Goal: Task Accomplishment & Management: Manage account settings

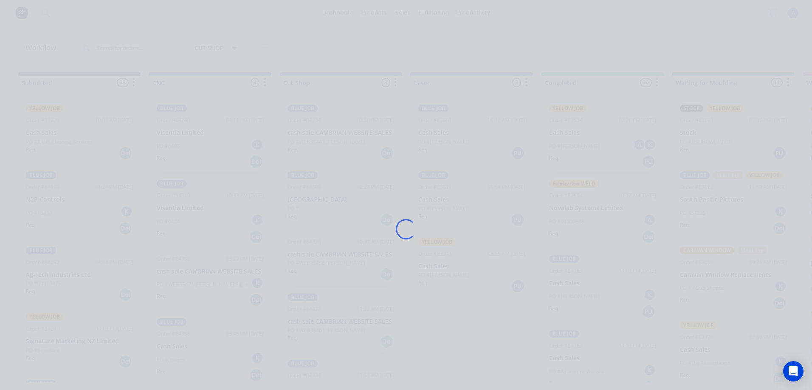
scroll to position [6, 0]
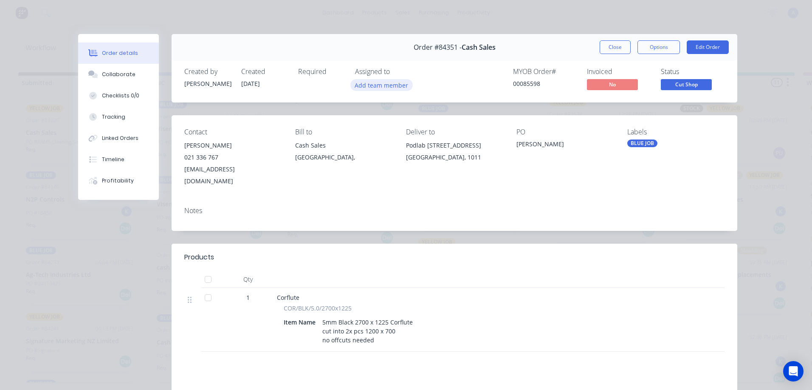
click at [392, 85] on button "Add team member" at bounding box center [382, 84] width 62 height 11
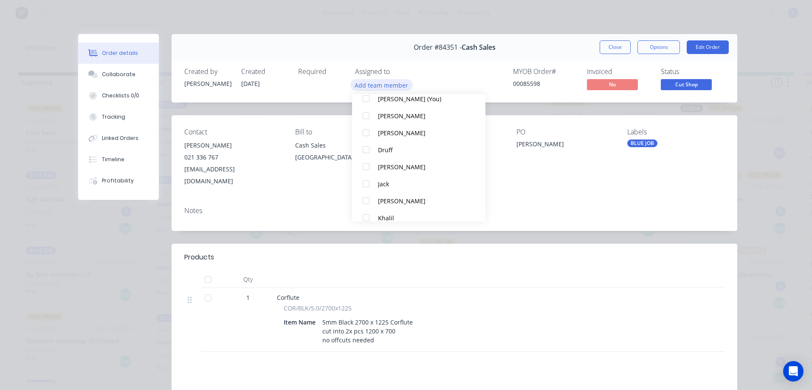
scroll to position [44, 0]
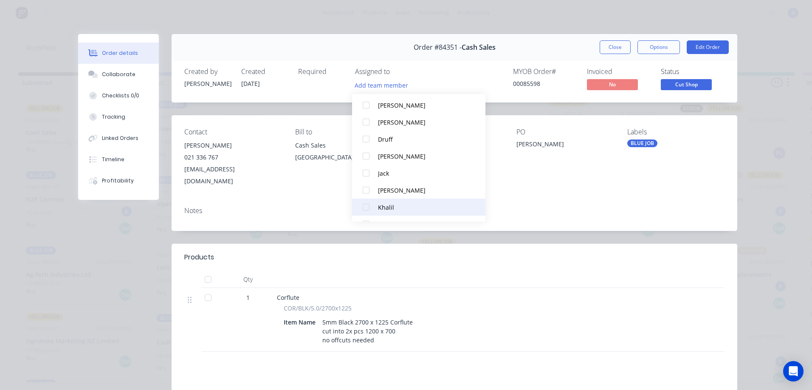
click at [400, 213] on button "Khalil" at bounding box center [418, 206] width 133 height 17
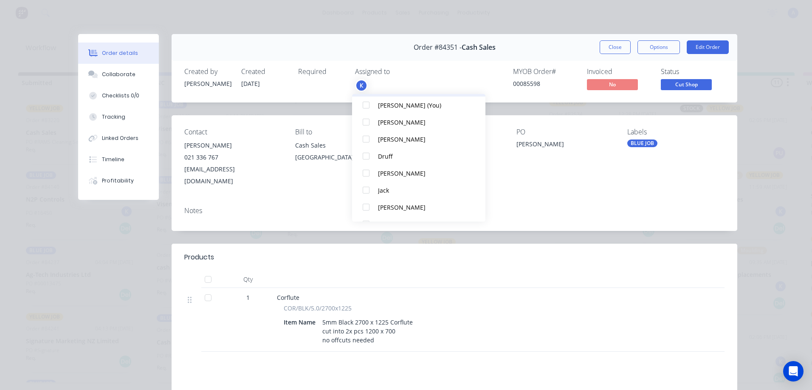
scroll to position [0, 0]
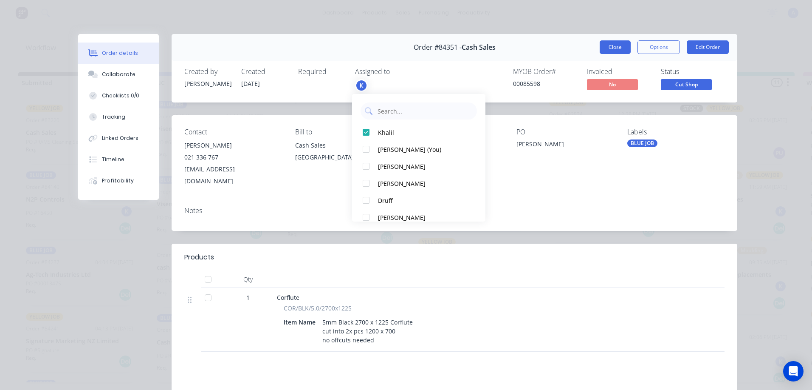
click at [615, 48] on button "Close" at bounding box center [615, 47] width 31 height 14
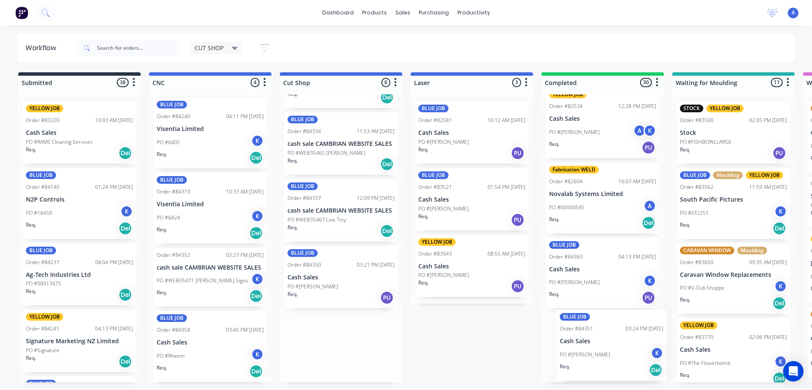
scroll to position [15, 0]
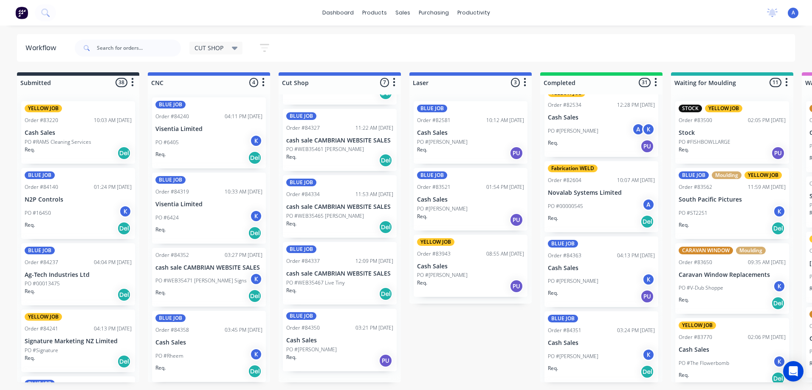
click at [325, 297] on div "Req. Del" at bounding box center [339, 293] width 107 height 14
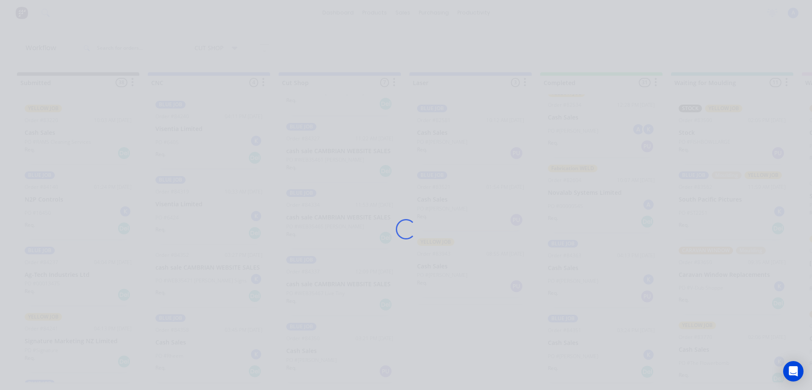
scroll to position [170, 0]
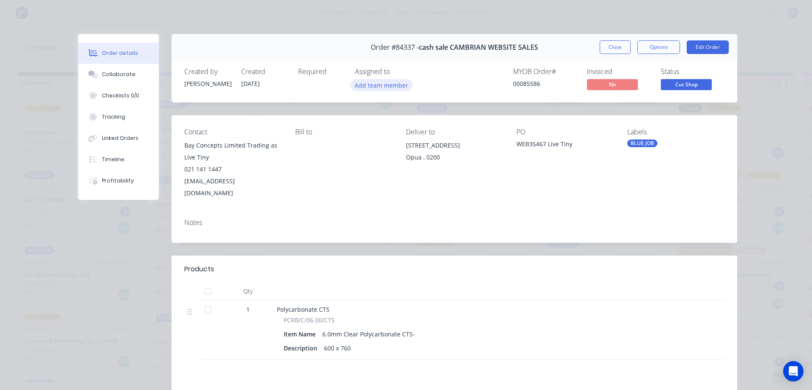
click at [392, 88] on button "Add team member" at bounding box center [382, 84] width 62 height 11
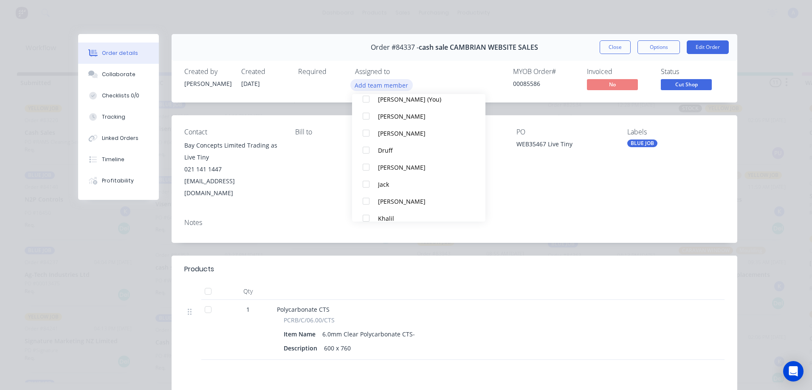
scroll to position [45, 0]
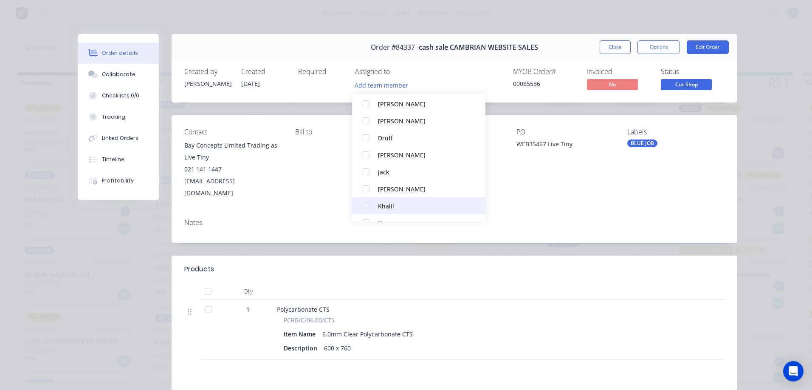
click at [397, 209] on div "Khalil" at bounding box center [423, 205] width 90 height 9
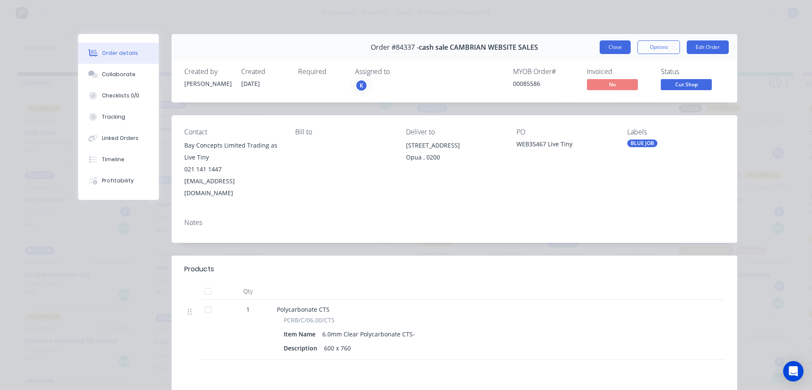
click at [615, 50] on button "Close" at bounding box center [615, 47] width 31 height 14
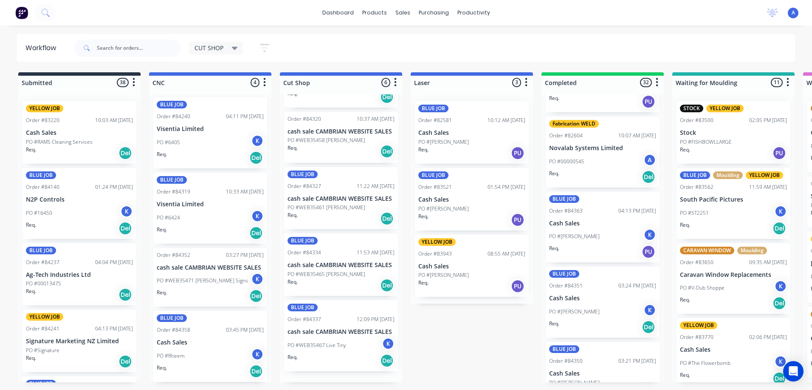
scroll to position [112, 0]
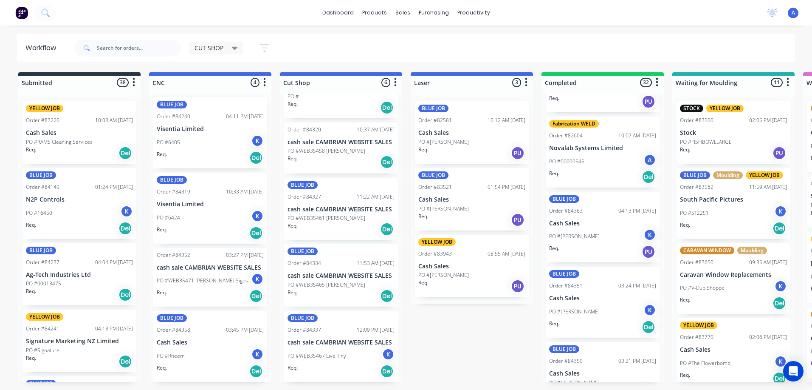
click at [589, 311] on p "PO #[PERSON_NAME]" at bounding box center [574, 312] width 51 height 8
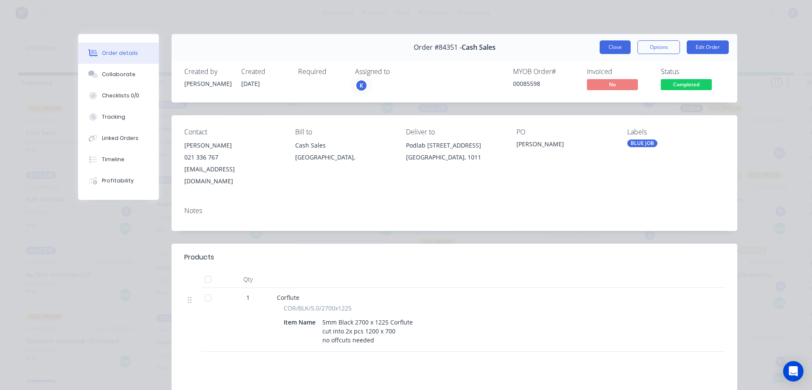
click at [609, 45] on button "Close" at bounding box center [615, 47] width 31 height 14
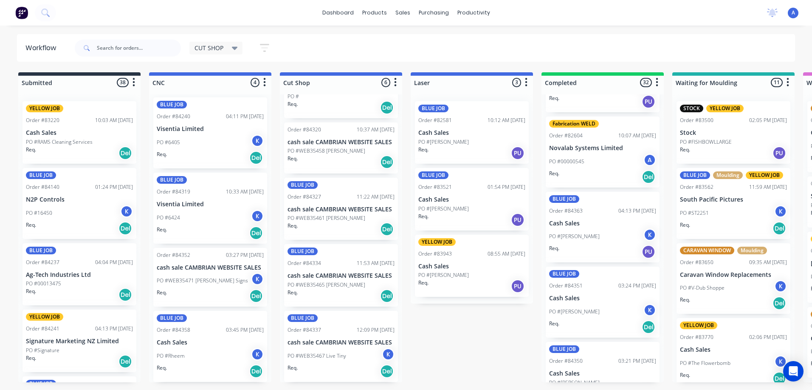
click at [331, 365] on div "Req. Del" at bounding box center [341, 371] width 107 height 14
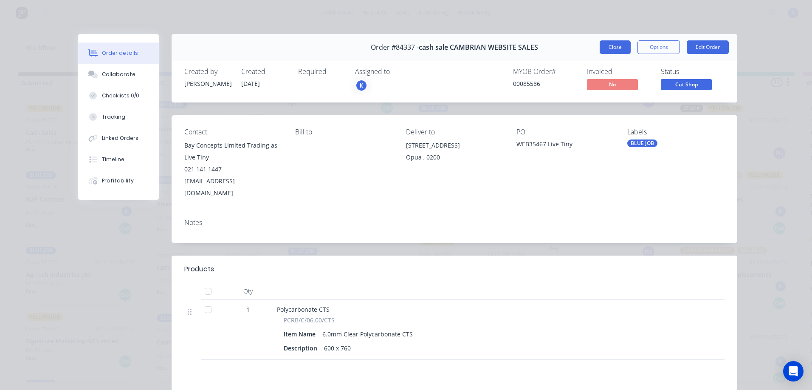
click at [612, 48] on button "Close" at bounding box center [615, 47] width 31 height 14
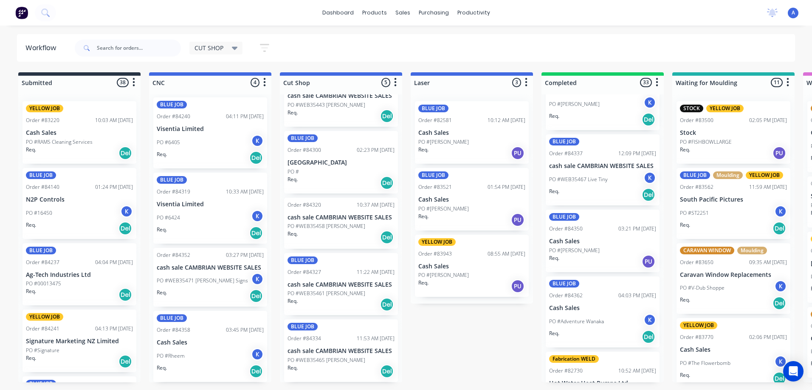
scroll to position [270, 0]
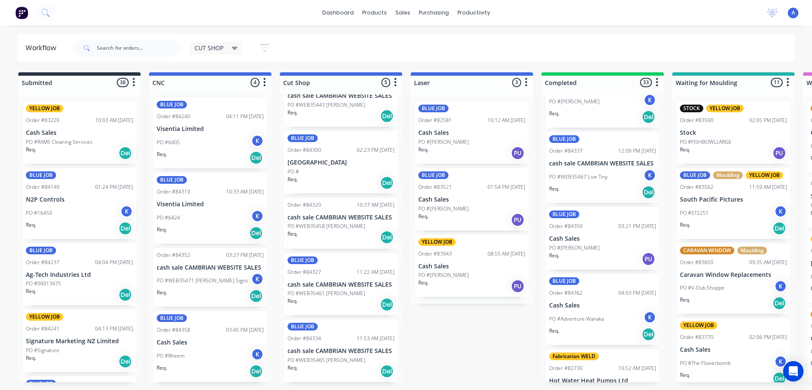
click at [594, 247] on div "PO #[PERSON_NAME]" at bounding box center [602, 248] width 107 height 8
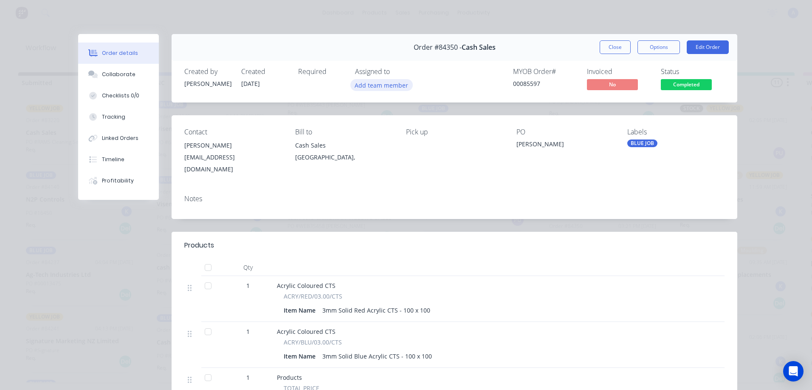
click at [401, 89] on button "Add team member" at bounding box center [382, 84] width 62 height 11
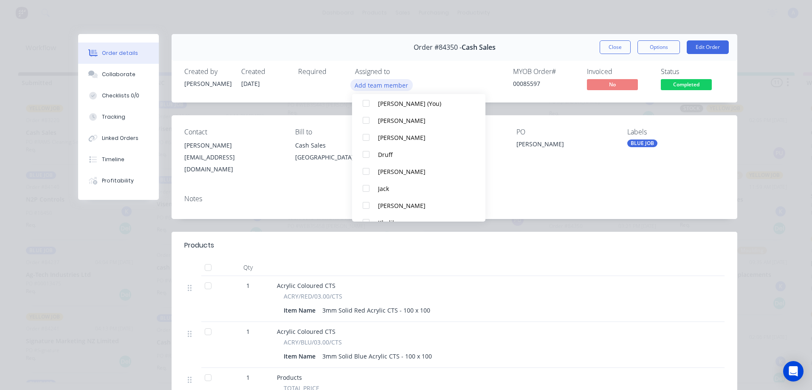
scroll to position [37, 0]
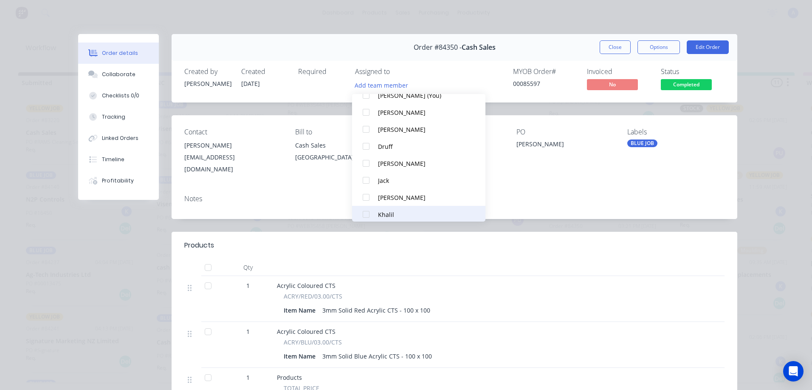
click at [396, 218] on div "Khalil" at bounding box center [423, 214] width 90 height 9
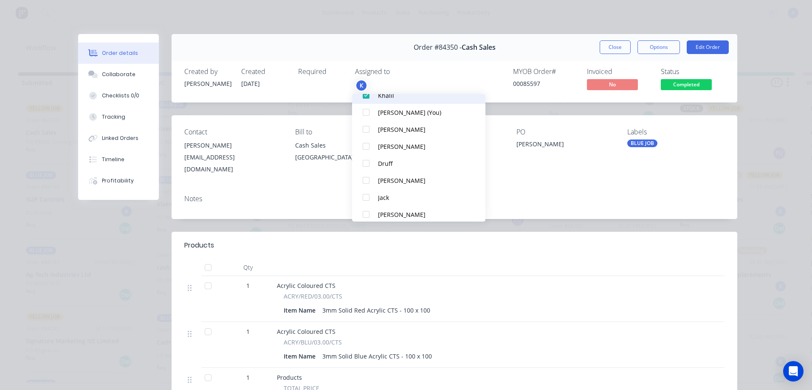
scroll to position [0, 0]
click at [617, 48] on button "Close" at bounding box center [615, 47] width 31 height 14
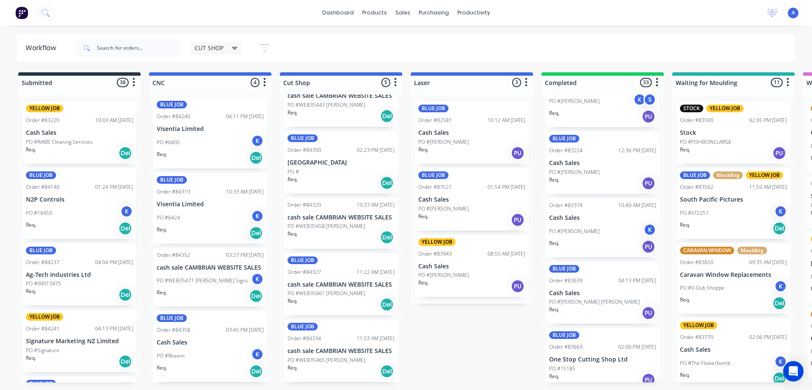
scroll to position [722, 0]
click at [591, 167] on div "PO #[PERSON_NAME]" at bounding box center [602, 171] width 107 height 8
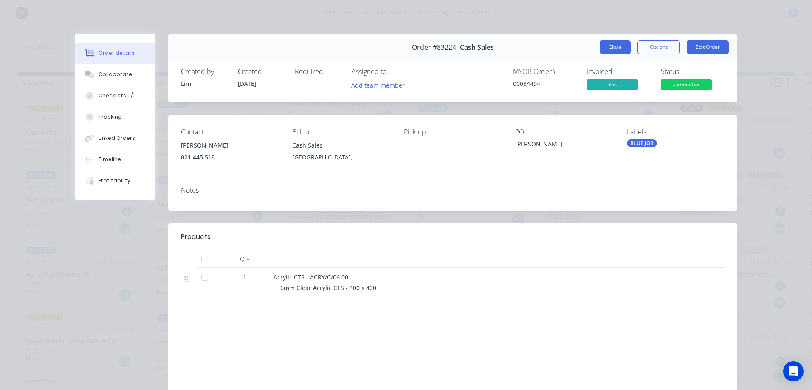
click at [616, 51] on button "Close" at bounding box center [615, 47] width 31 height 14
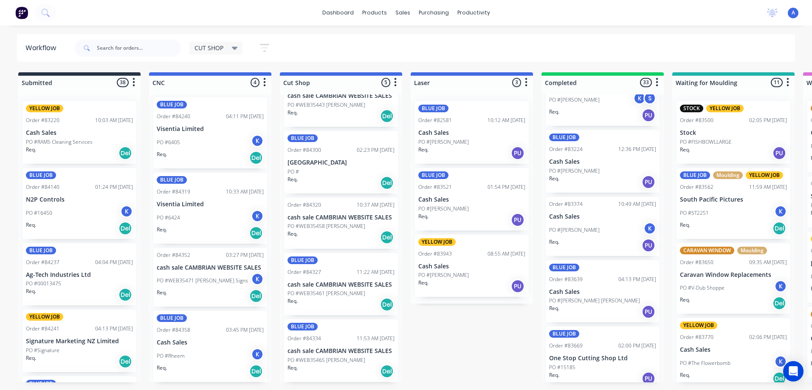
click at [342, 299] on div "Req. Del" at bounding box center [341, 304] width 107 height 14
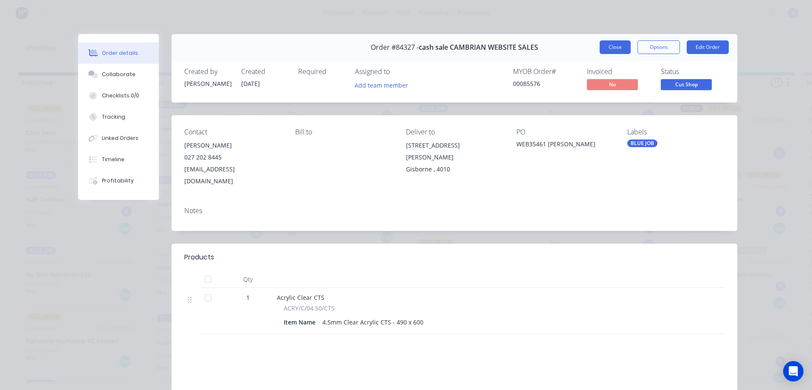
click at [616, 52] on button "Close" at bounding box center [615, 47] width 31 height 14
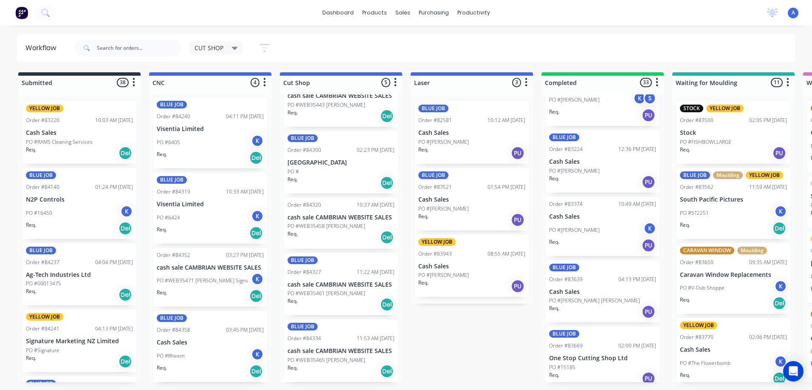
click at [356, 294] on p "PO #WEB35461 [PERSON_NAME]" at bounding box center [327, 293] width 78 height 8
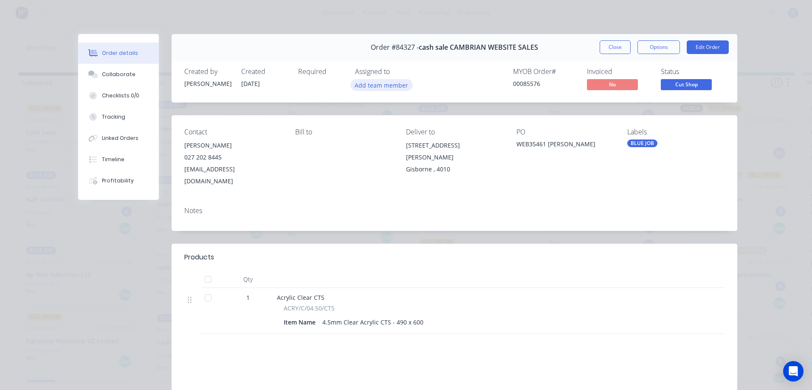
click at [394, 86] on button "Add team member" at bounding box center [382, 84] width 62 height 11
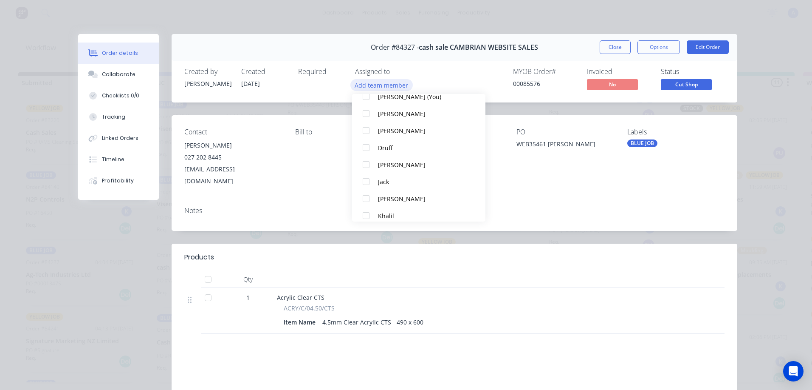
scroll to position [50, 0]
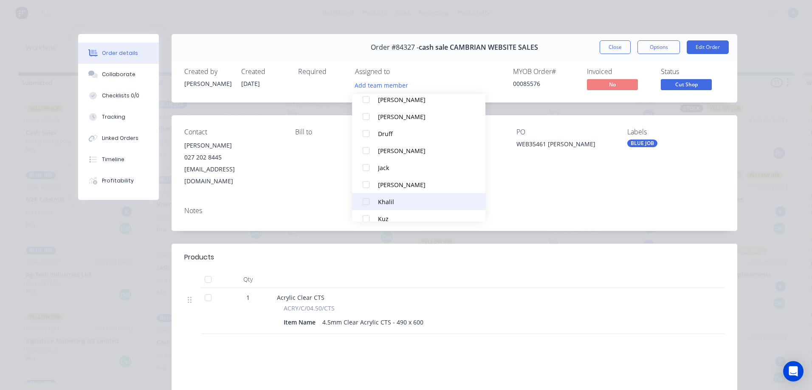
click at [399, 205] on div "Khalil" at bounding box center [423, 201] width 90 height 9
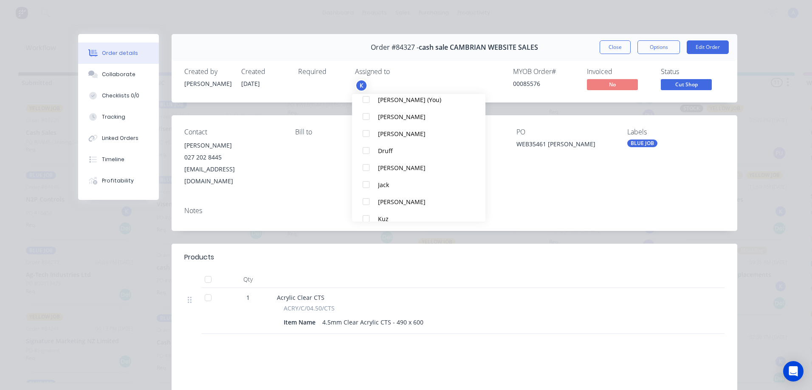
scroll to position [0, 0]
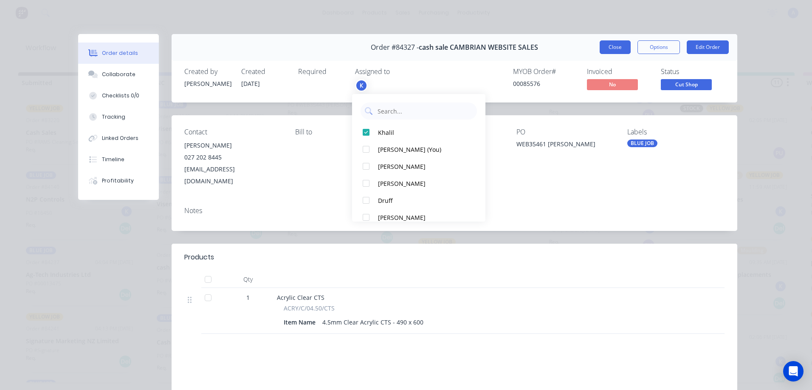
click at [618, 50] on button "Close" at bounding box center [615, 47] width 31 height 14
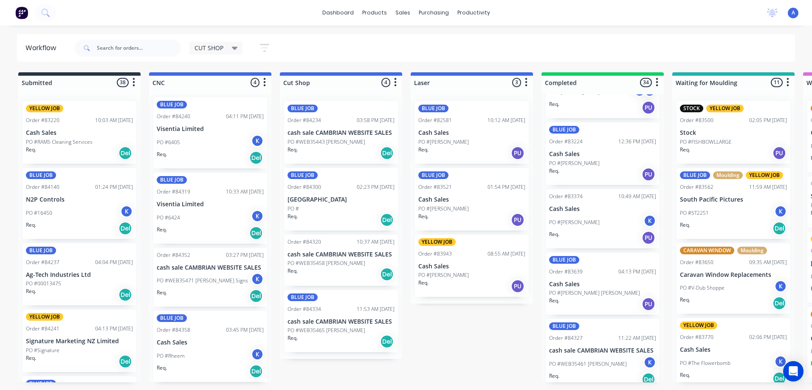
click at [350, 326] on div "BLUE JOB Order #84334 11:53 AM [DATE] cash sale CAMBRIAN WEBSITE SALES PO #WEB3…" at bounding box center [341, 321] width 114 height 62
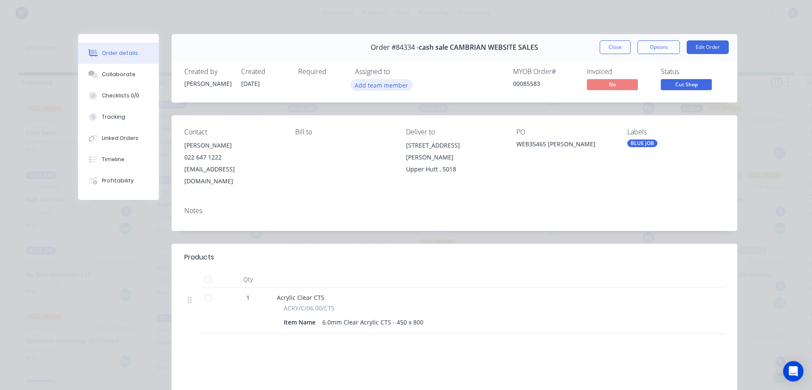
click at [387, 86] on button "Add team member" at bounding box center [382, 84] width 62 height 11
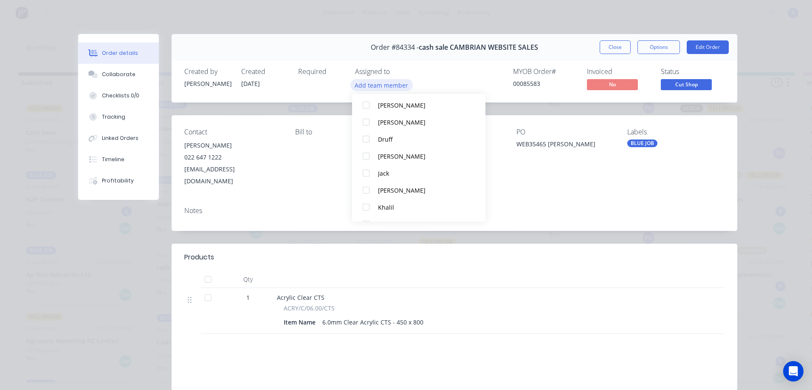
scroll to position [45, 0]
click at [402, 206] on div "Khalil" at bounding box center [423, 206] width 90 height 9
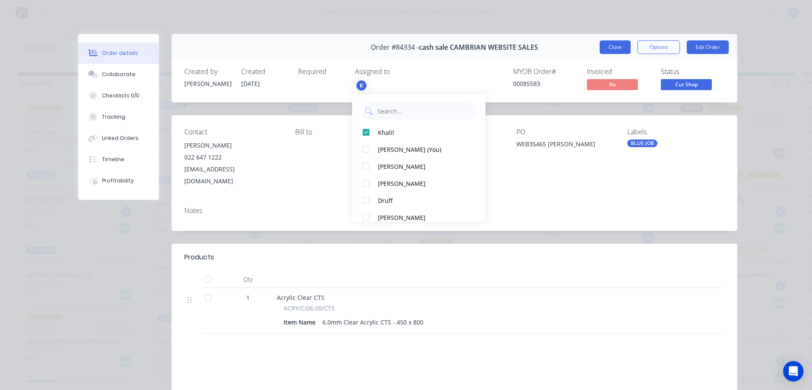
click at [616, 50] on button "Close" at bounding box center [615, 47] width 31 height 14
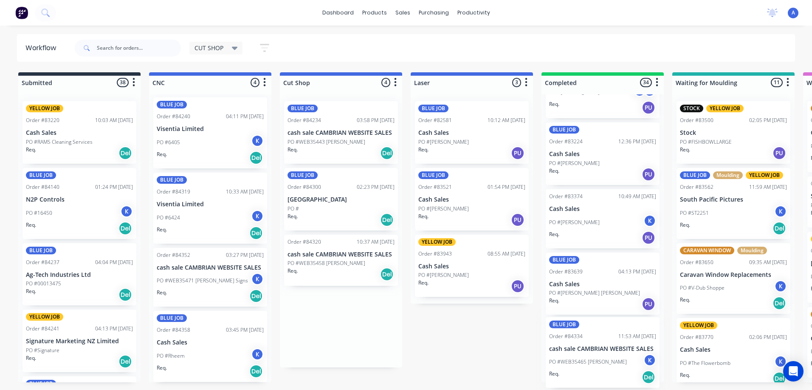
scroll to position [734, 0]
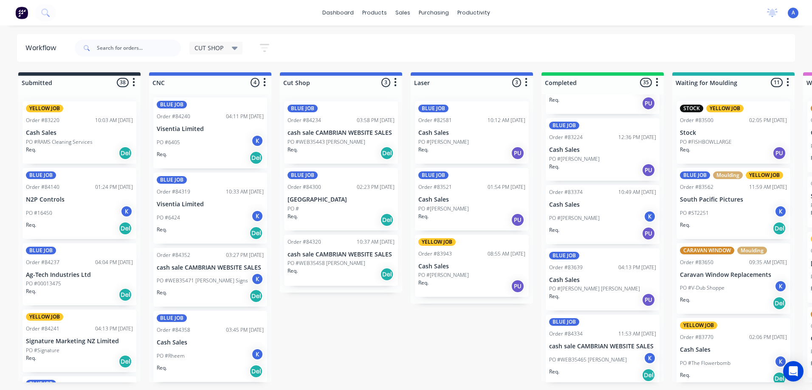
click at [334, 274] on div "Req. Del" at bounding box center [341, 274] width 107 height 14
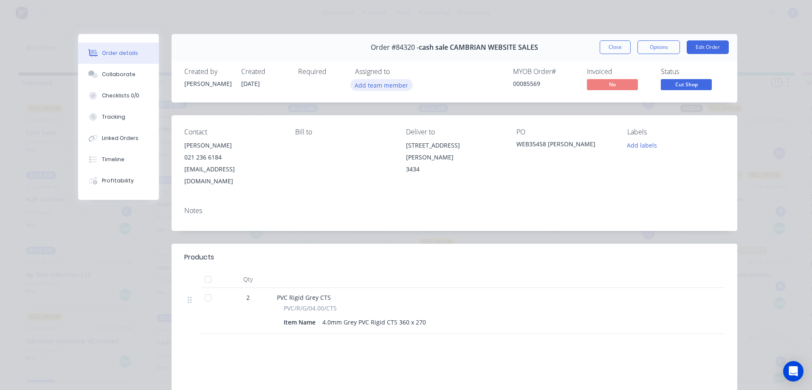
click at [395, 83] on button "Add team member" at bounding box center [382, 84] width 62 height 11
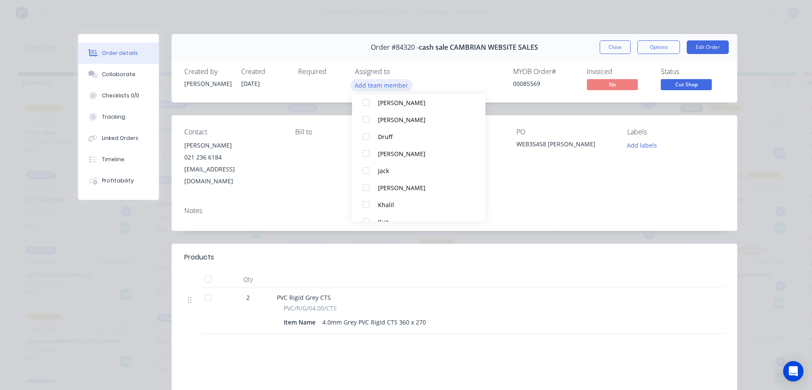
scroll to position [48, 0]
click at [394, 205] on div "Khalil" at bounding box center [423, 203] width 90 height 9
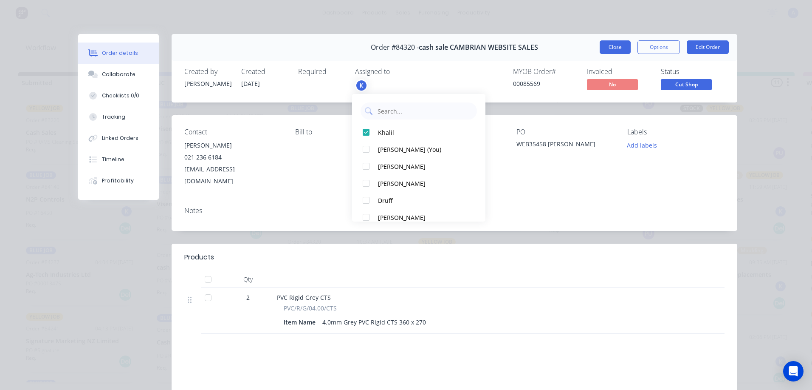
click at [613, 52] on button "Close" at bounding box center [615, 47] width 31 height 14
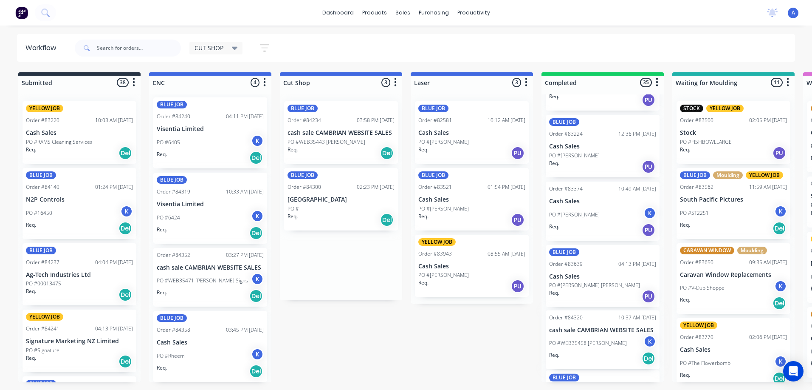
scroll to position [739, 0]
click at [345, 141] on p "PO #WEB35443 [PERSON_NAME]" at bounding box center [327, 142] width 78 height 8
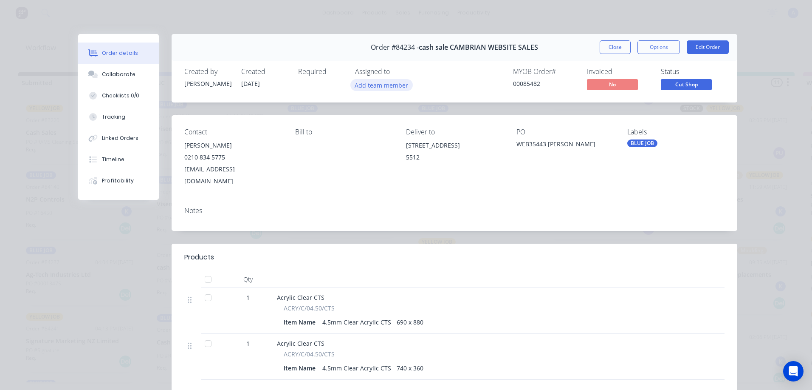
click at [387, 88] on button "Add team member" at bounding box center [382, 84] width 62 height 11
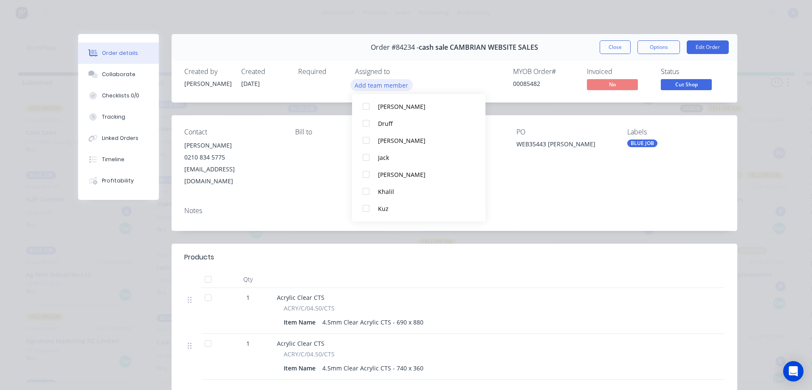
scroll to position [77, 0]
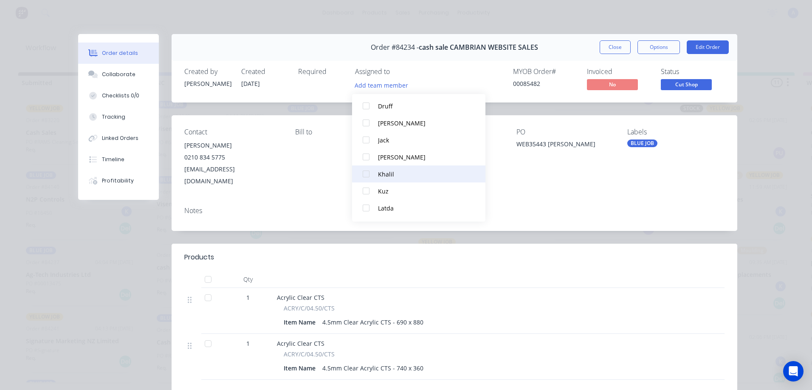
click at [406, 178] on div "Khalil" at bounding box center [423, 174] width 90 height 9
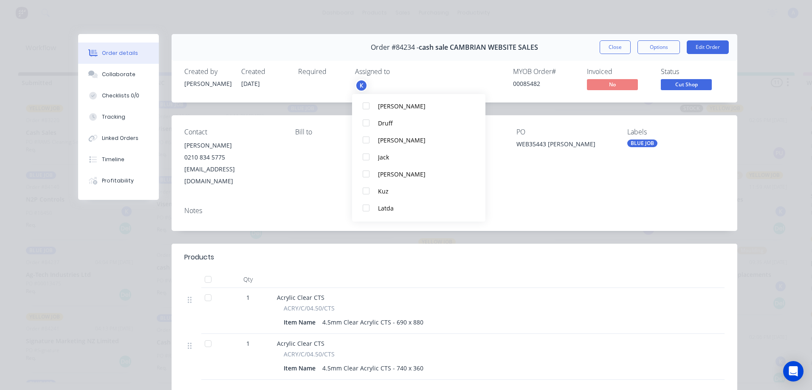
scroll to position [0, 0]
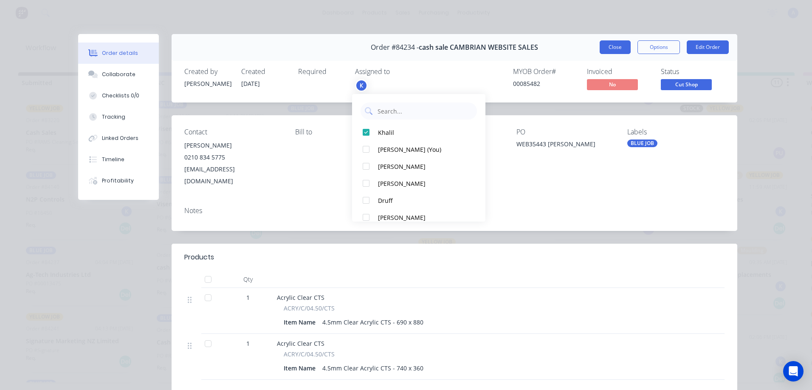
click at [611, 51] on button "Close" at bounding box center [615, 47] width 31 height 14
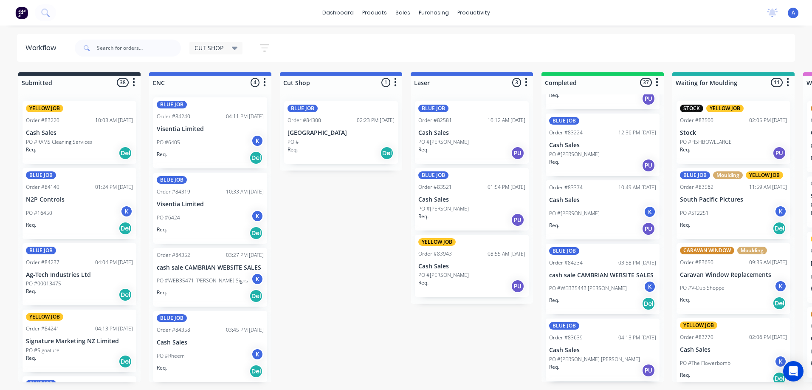
click at [327, 144] on div "PO #" at bounding box center [341, 142] width 107 height 8
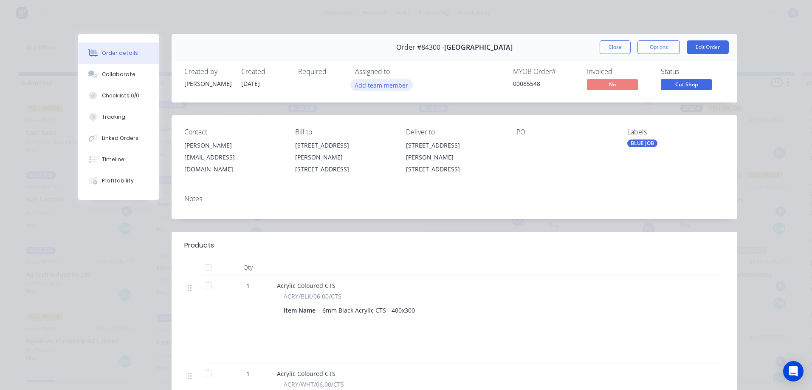
click at [376, 88] on button "Add team member" at bounding box center [382, 84] width 62 height 11
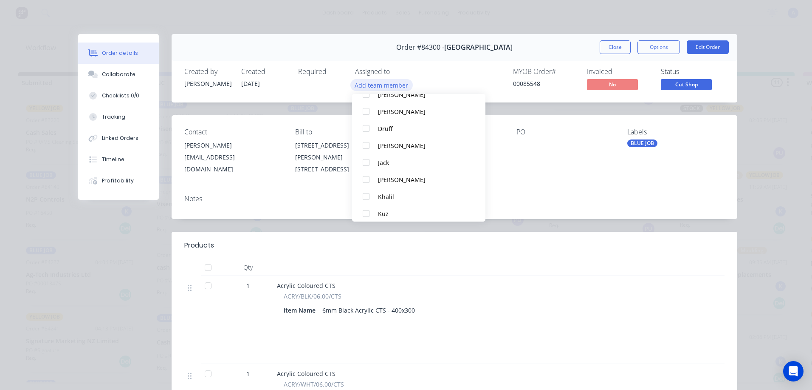
scroll to position [70, 0]
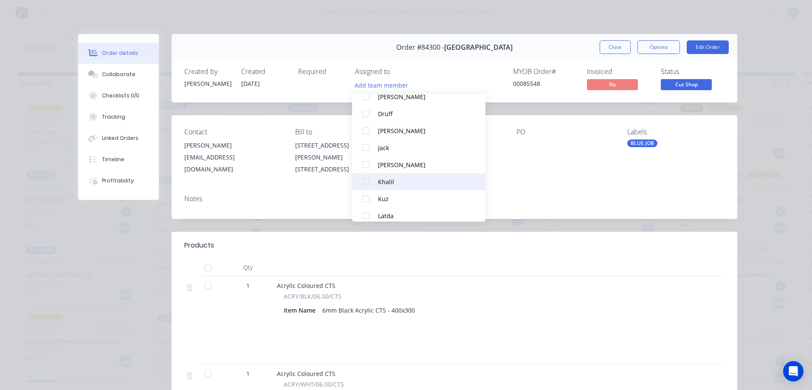
click at [393, 180] on div "Khalil" at bounding box center [423, 181] width 90 height 9
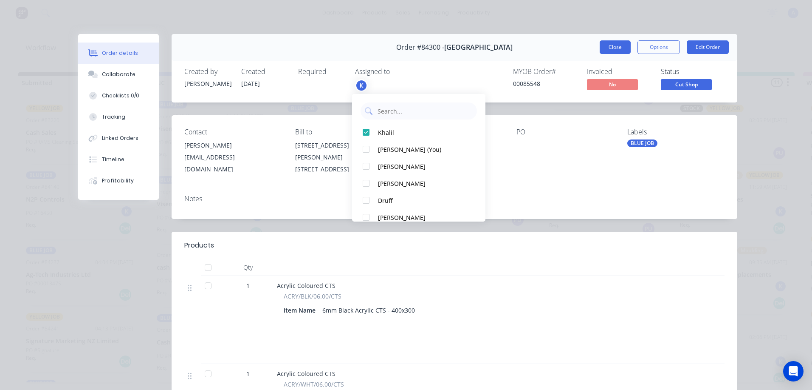
click at [616, 42] on button "Close" at bounding box center [615, 47] width 31 height 14
